Goal: Information Seeking & Learning: Find specific page/section

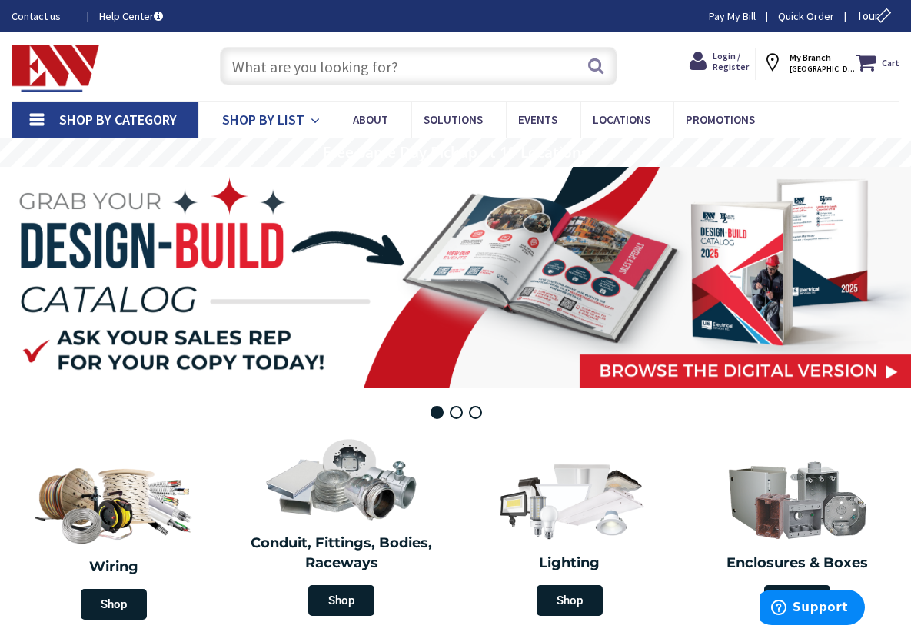
click at [305, 115] on span "Shop By List" at bounding box center [263, 120] width 82 height 18
click at [171, 125] on span "Shop By Category" at bounding box center [118, 120] width 118 height 18
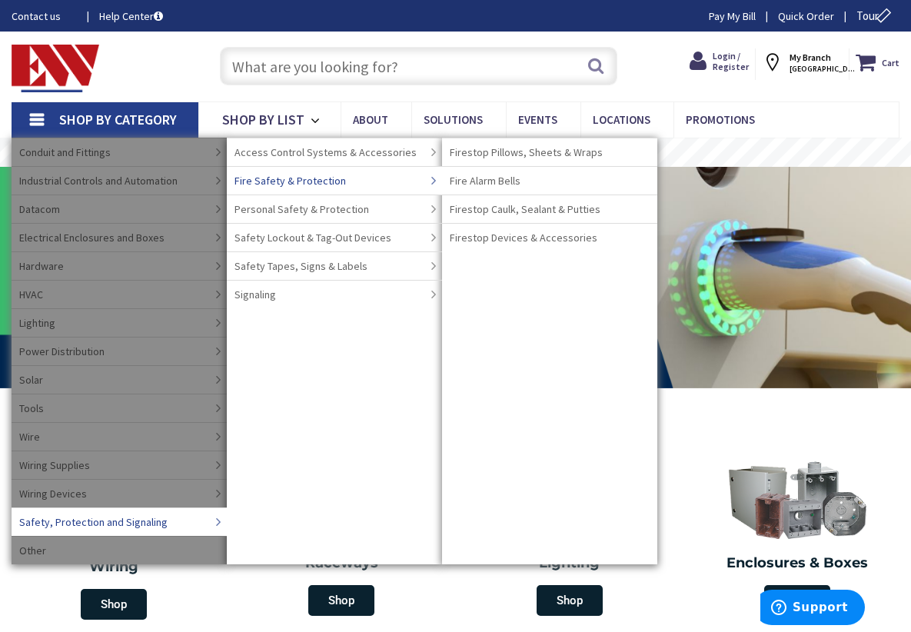
click at [331, 184] on span "Fire Safety & Protection" at bounding box center [291, 180] width 112 height 15
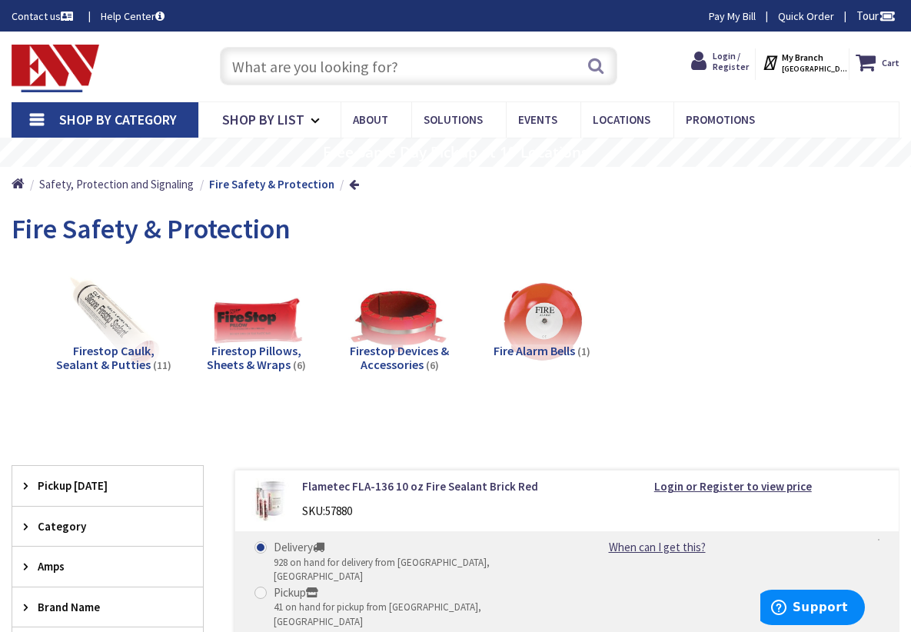
click at [354, 72] on input "text" at bounding box center [419, 66] width 398 height 38
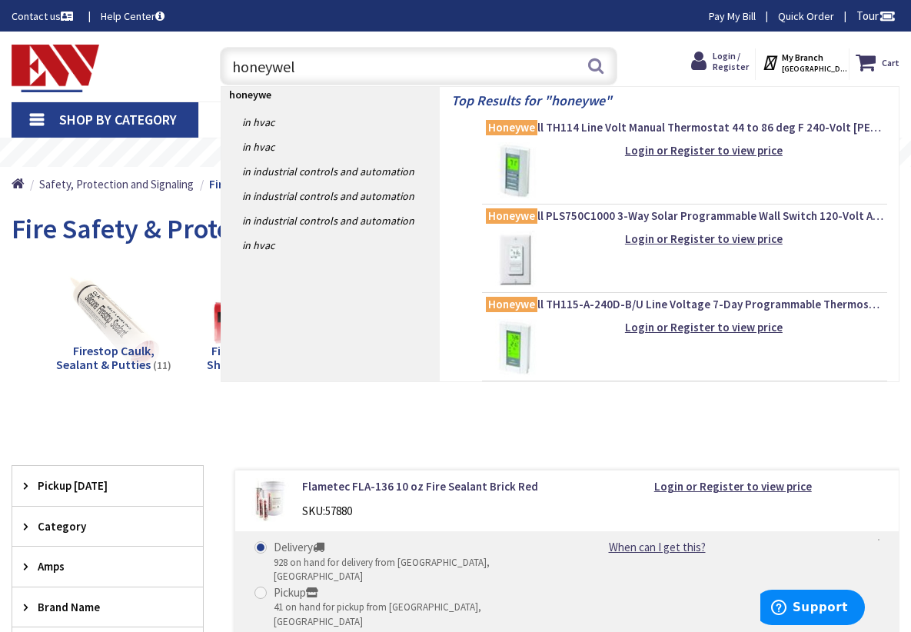
type input "honeywell"
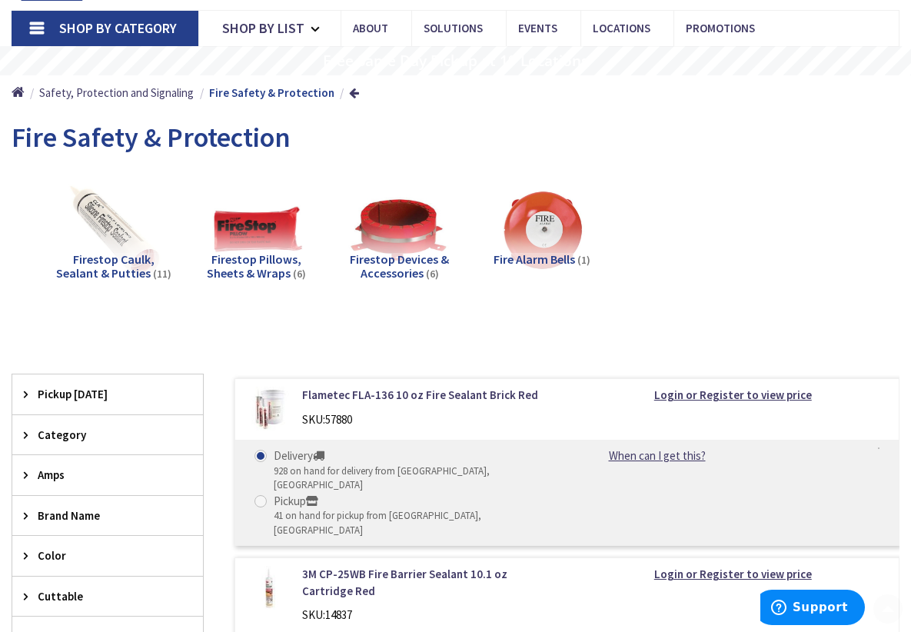
scroll to position [270, 0]
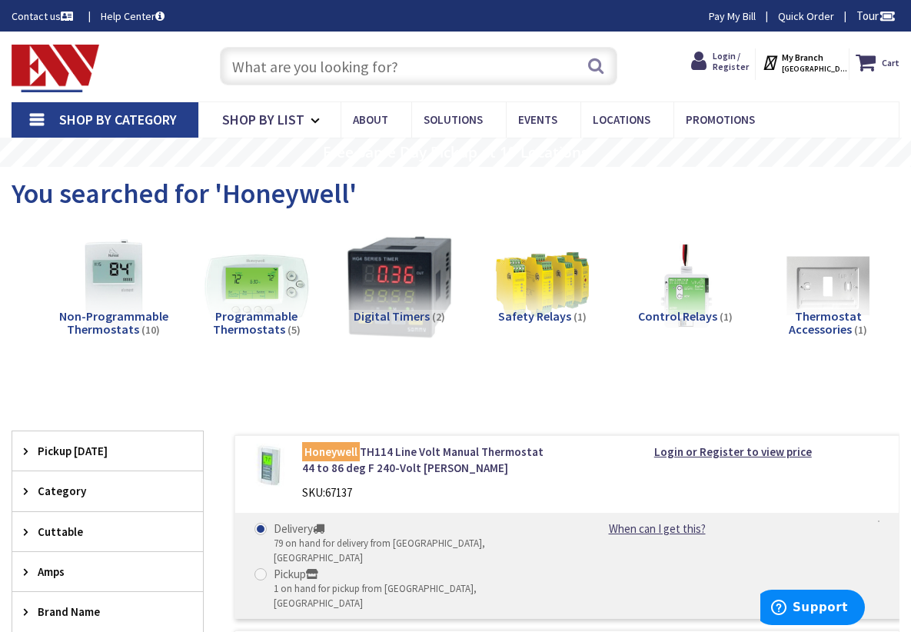
click at [83, 72] on img at bounding box center [56, 69] width 88 height 48
